Goal: Browse casually: Explore the website without a specific task or goal

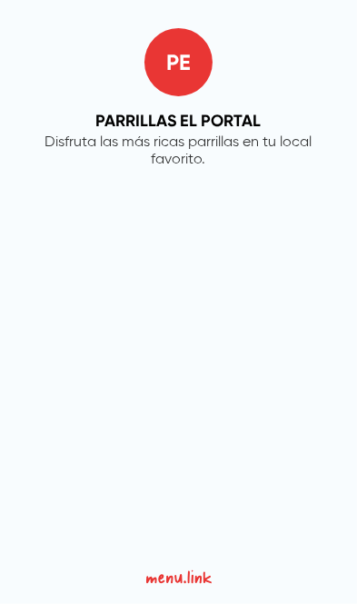
click at [202, 587] on div "Menu Link Logo" at bounding box center [178, 572] width 65 height 31
click at [106, 125] on h1 "PARRILLAS EL PORTAL" at bounding box center [177, 121] width 285 height 20
click at [115, 119] on h1 "PARRILLAS EL PORTAL" at bounding box center [177, 121] width 285 height 20
click at [112, 226] on div "P E PARRILLAS EL PORTAL Disfruta las más ricas parrillas en tu local favorito." at bounding box center [178, 271] width 357 height 542
click at [113, 254] on div "P E PARRILLAS EL PORTAL Disfruta las más ricas parrillas en tu local favorito." at bounding box center [178, 271] width 357 height 542
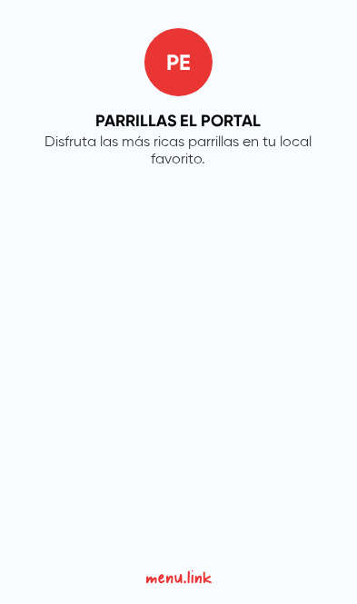
click at [119, 277] on div "P E PARRILLAS EL PORTAL Disfruta las más ricas parrillas en tu local favorito." at bounding box center [178, 271] width 357 height 542
click at [116, 303] on div "P E PARRILLAS EL PORTAL Disfruta las más ricas parrillas en tu local favorito." at bounding box center [178, 271] width 357 height 542
click at [104, 316] on div "P E PARRILLAS EL PORTAL Disfruta las más ricas parrillas en tu local favorito." at bounding box center [178, 271] width 357 height 542
click at [107, 338] on div "P E PARRILLAS EL PORTAL Disfruta las más ricas parrillas en tu local favorito." at bounding box center [178, 271] width 357 height 542
click at [105, 340] on div "P E PARRILLAS EL PORTAL Disfruta las más ricas parrillas en tu local favorito." at bounding box center [178, 271] width 357 height 542
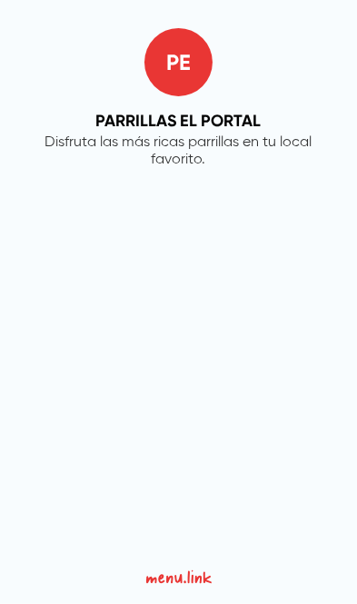
click at [107, 333] on div "P E PARRILLAS EL PORTAL Disfruta las más ricas parrillas en tu local favorito." at bounding box center [178, 271] width 357 height 542
click at [173, 587] on div "Menu Link Logo" at bounding box center [178, 572] width 65 height 31
